Goal: Transaction & Acquisition: Obtain resource

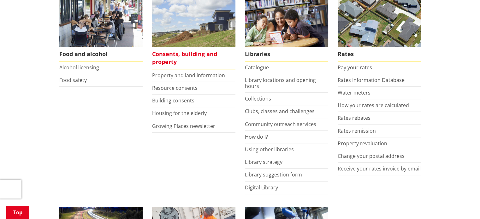
scroll to position [284, 0]
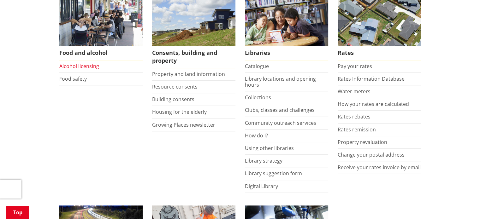
click at [73, 65] on link "Alcohol licensing" at bounding box center [79, 66] width 40 height 7
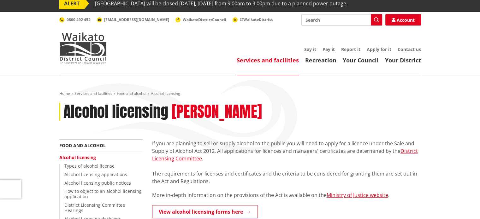
scroll to position [95, 0]
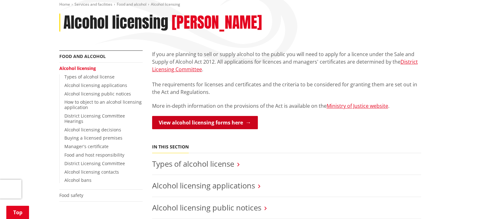
click at [222, 121] on link "View alcohol licensing forms here" at bounding box center [205, 122] width 106 height 13
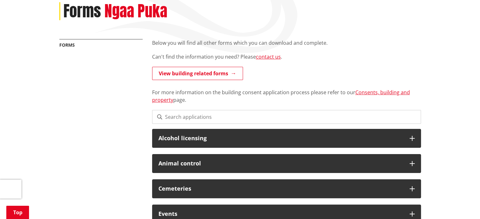
scroll to position [158, 0]
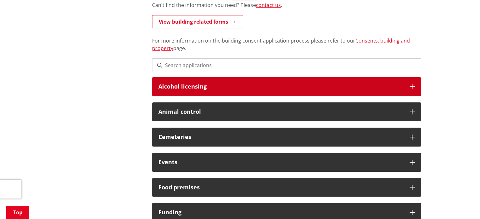
click at [200, 85] on h3 "Alcohol licensing" at bounding box center [280, 87] width 245 height 6
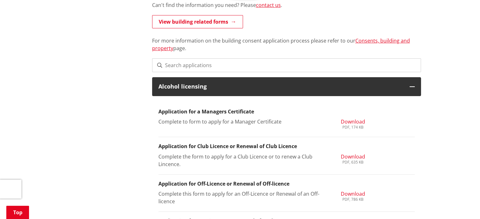
click at [243, 147] on h3 "Application for Club Licence or Renewal of Club Licence" at bounding box center [286, 147] width 256 height 6
click at [346, 153] on span "Download" at bounding box center [353, 156] width 24 height 7
